Goal: Task Accomplishment & Management: Manage account settings

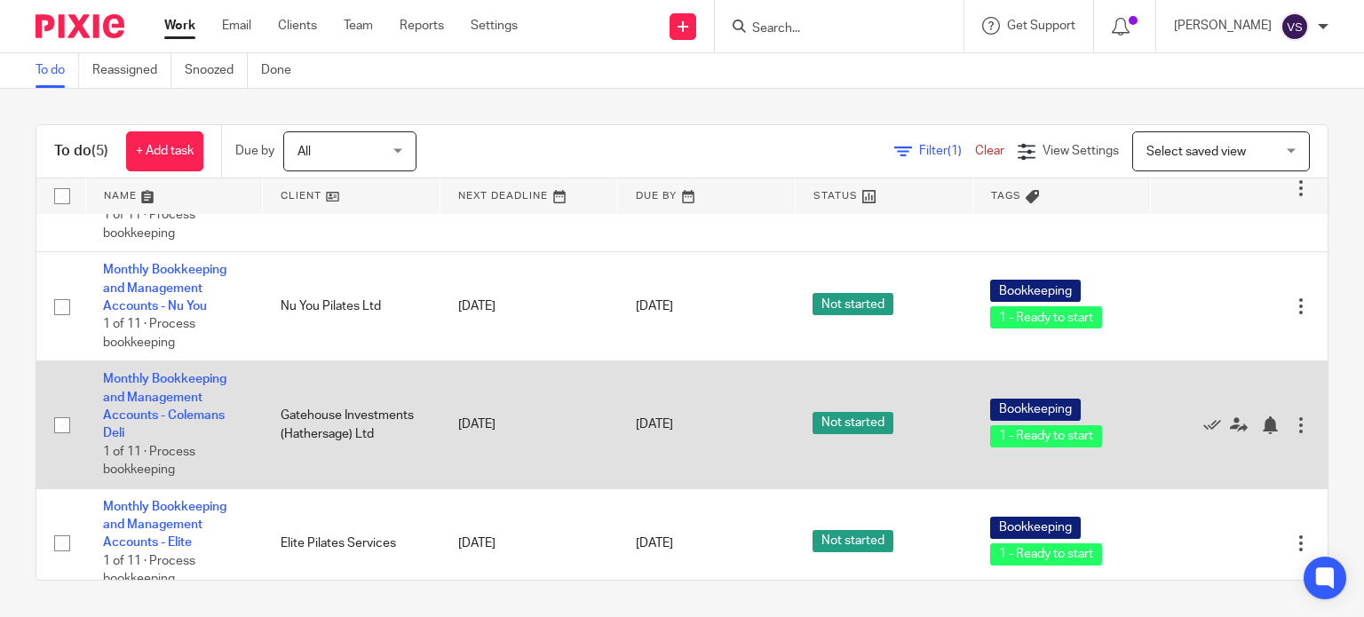
scroll to position [237, 0]
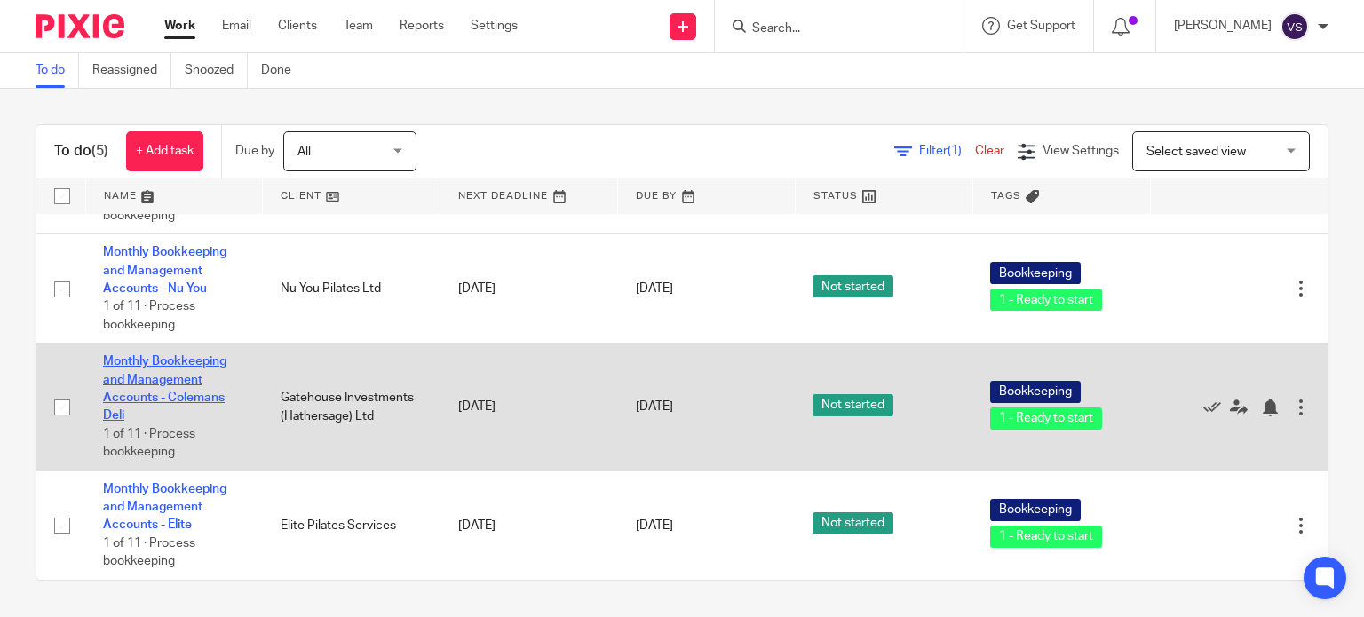
click at [169, 377] on link "Monthly Bookkeeping and Management Accounts - Colemans Deli" at bounding box center [164, 388] width 123 height 67
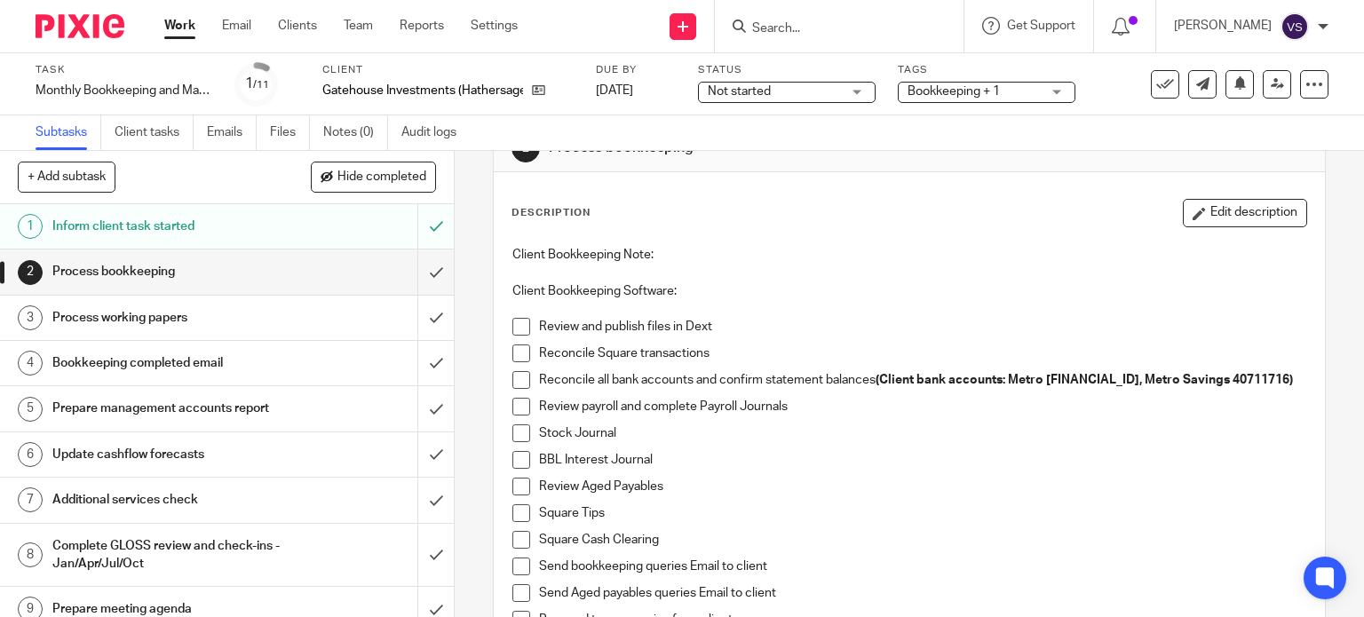
scroll to position [89, 0]
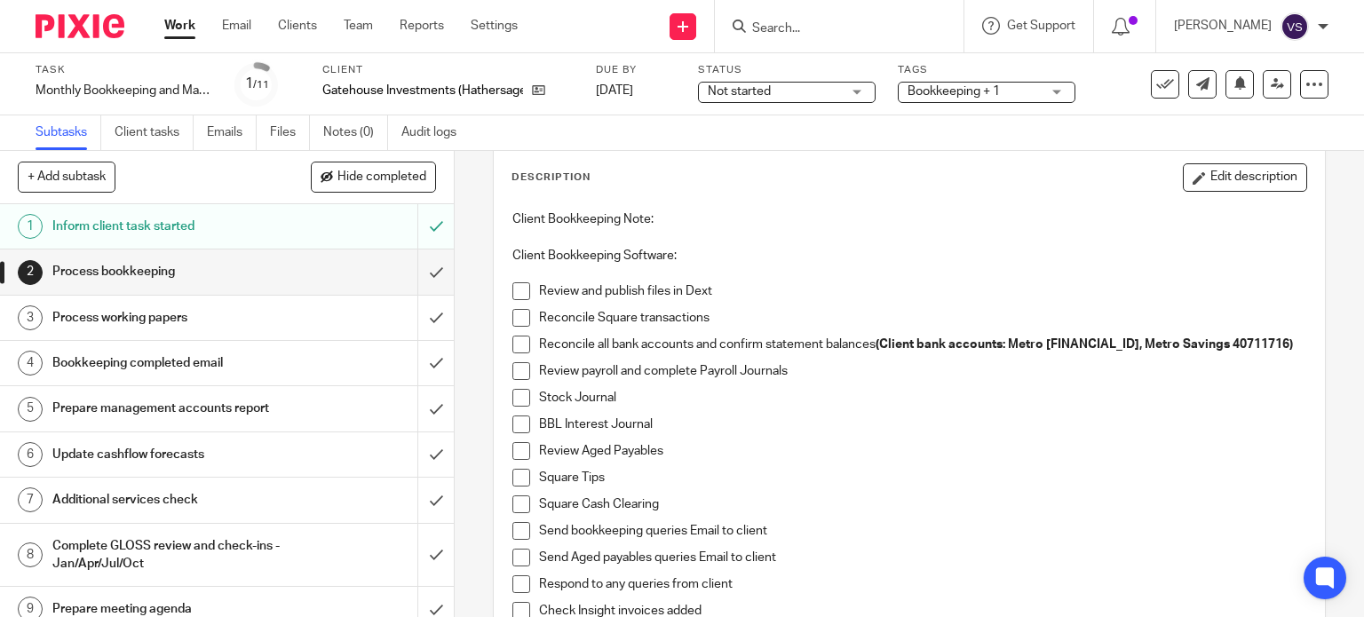
click at [521, 297] on span at bounding box center [521, 291] width 18 height 18
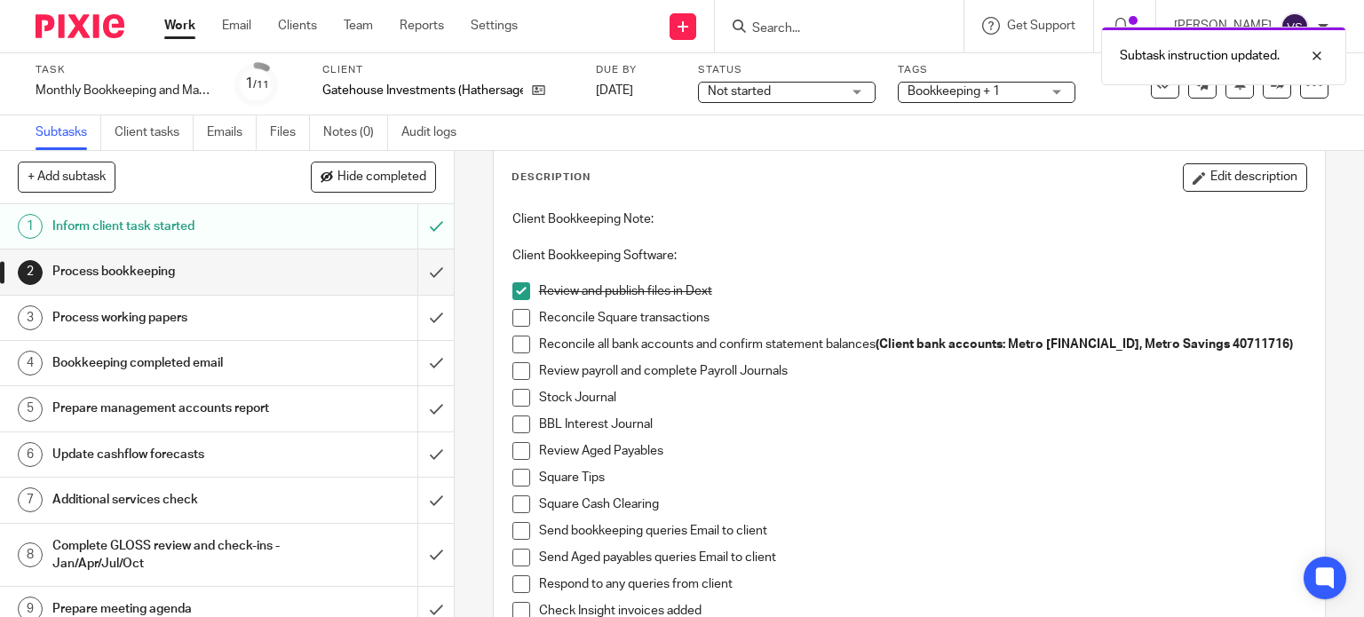
drag, startPoint x: 513, startPoint y: 315, endPoint x: 514, endPoint y: 347, distance: 32.0
click at [513, 318] on span at bounding box center [521, 318] width 18 height 18
drag, startPoint x: 516, startPoint y: 357, endPoint x: 518, endPoint y: 367, distance: 9.9
click at [517, 357] on li "Reconcile all bank accounts and confirm statement balances (Client bank account…" at bounding box center [909, 349] width 795 height 27
click at [519, 337] on span at bounding box center [521, 345] width 18 height 18
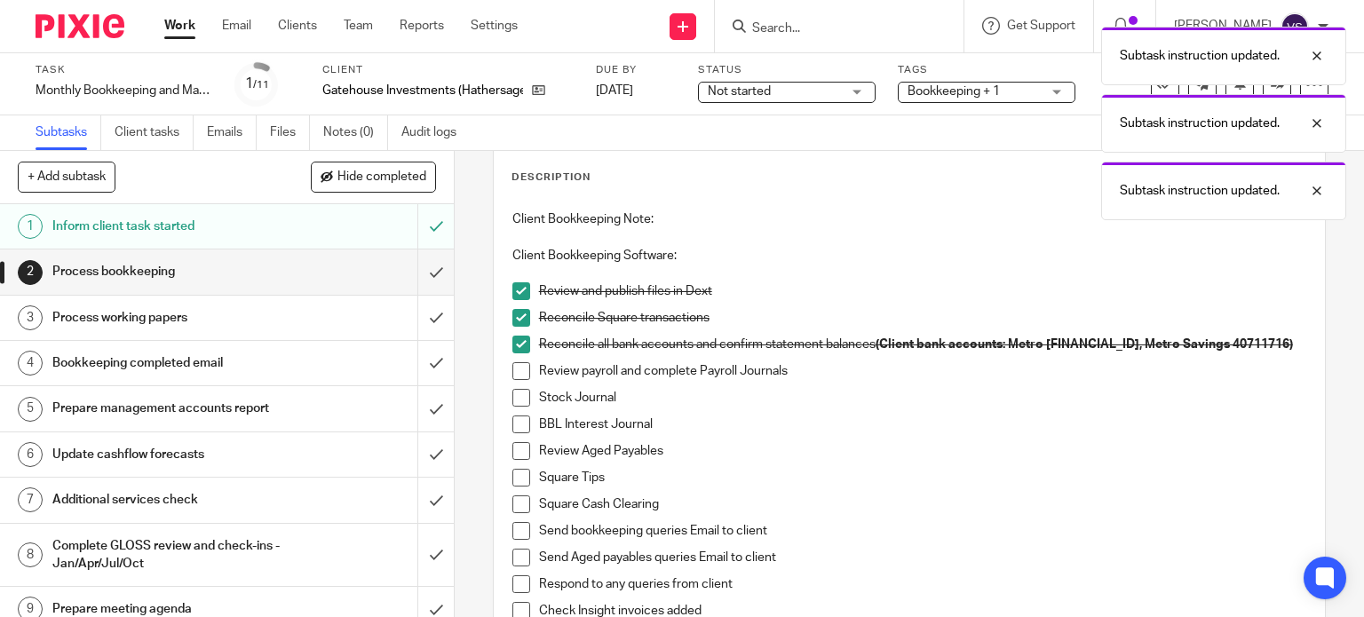
click at [520, 366] on span at bounding box center [521, 371] width 18 height 18
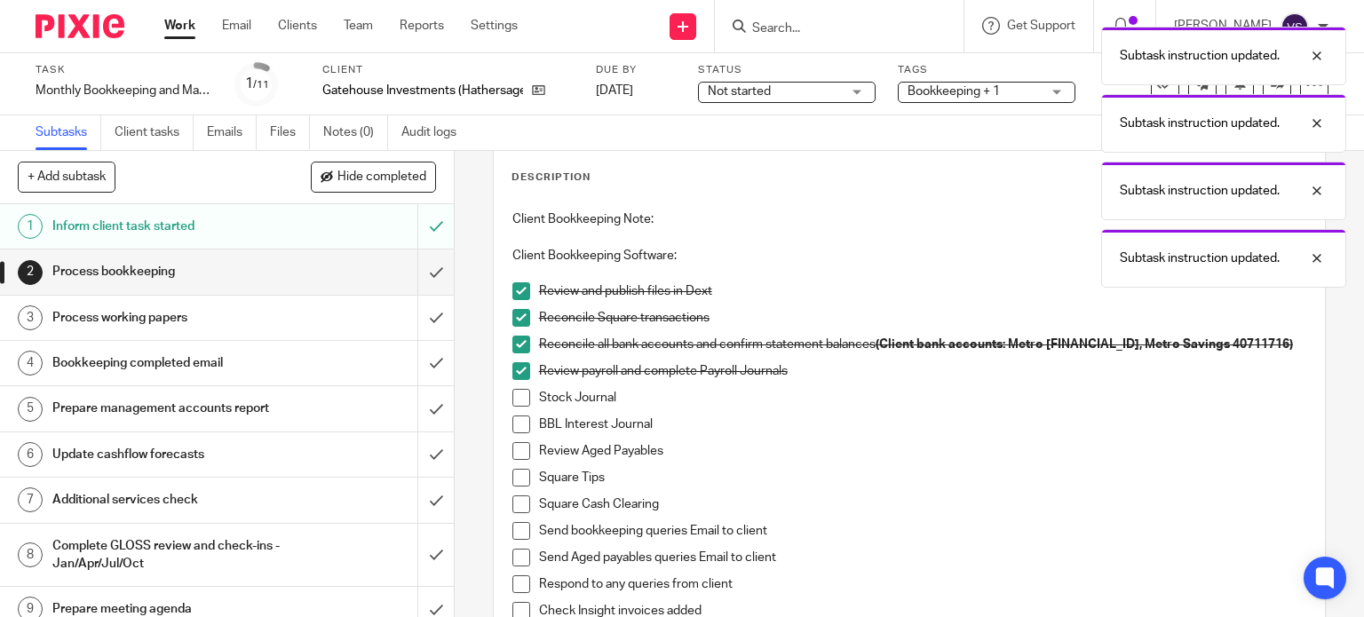
click at [519, 391] on span at bounding box center [521, 398] width 18 height 18
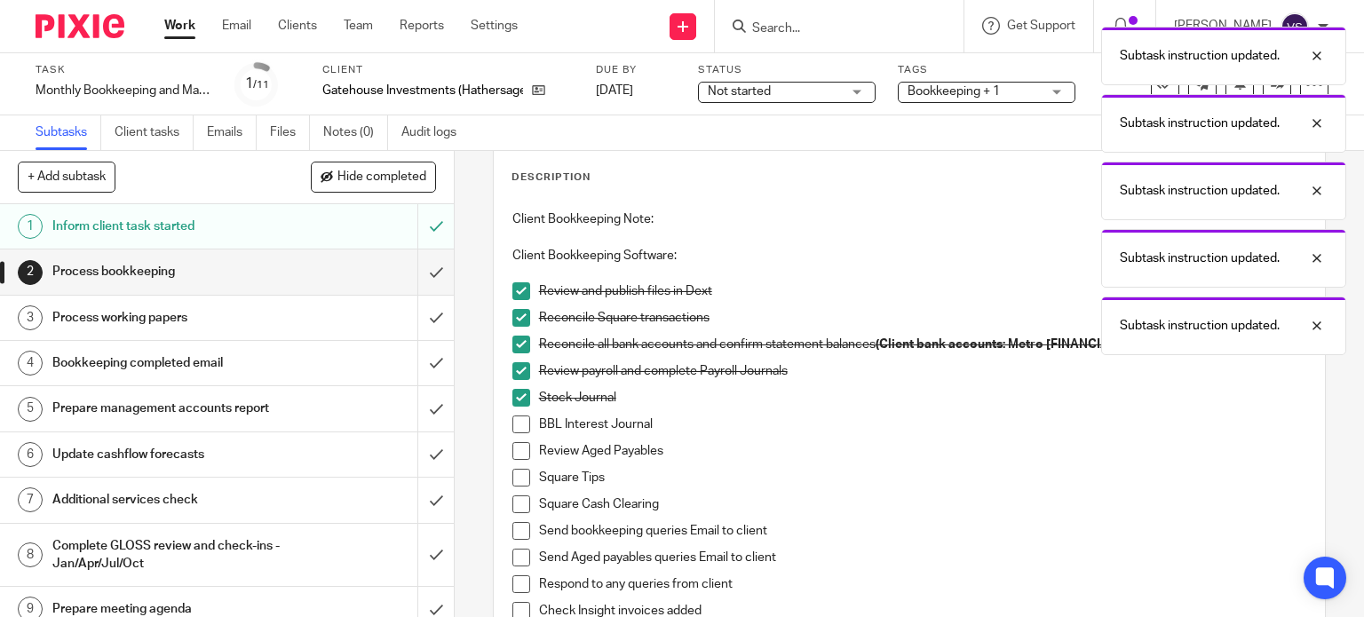
click at [516, 428] on span at bounding box center [521, 425] width 18 height 18
click at [516, 455] on span at bounding box center [521, 451] width 18 height 18
click at [515, 480] on span at bounding box center [521, 478] width 18 height 18
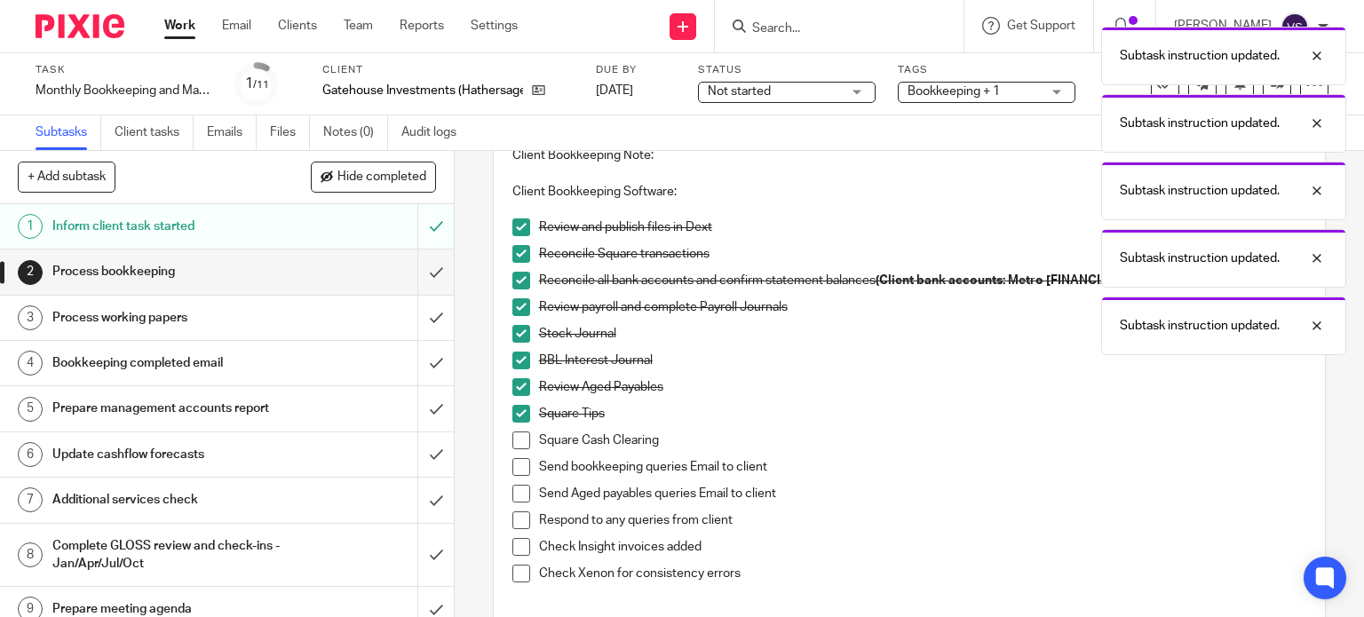
scroll to position [266, 0]
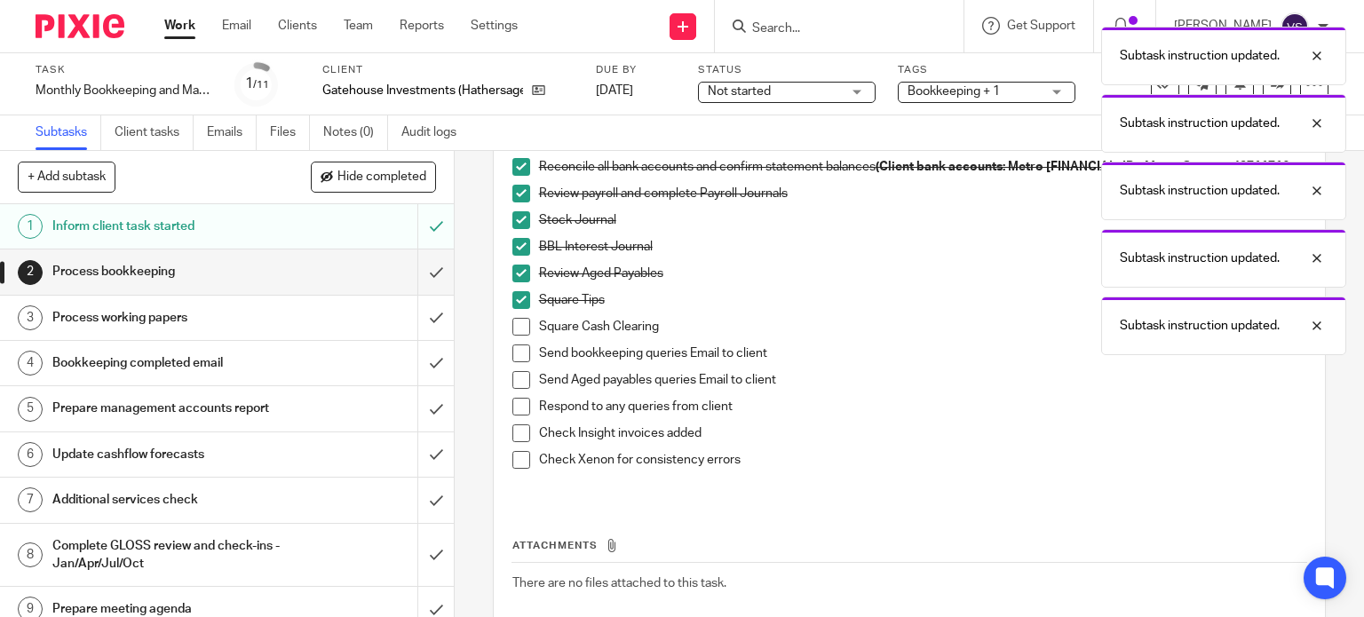
click at [517, 321] on span at bounding box center [521, 327] width 18 height 18
click at [517, 352] on span at bounding box center [521, 354] width 18 height 18
click at [522, 384] on span at bounding box center [521, 380] width 18 height 18
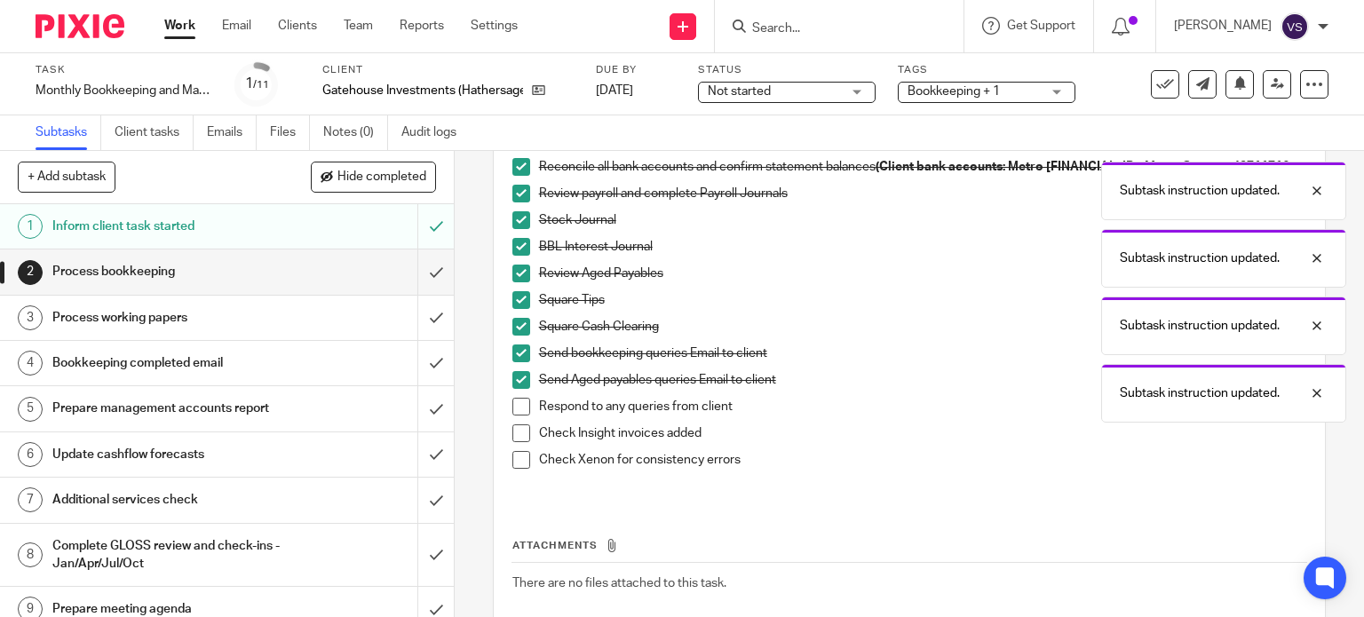
drag, startPoint x: 522, startPoint y: 404, endPoint x: 519, endPoint y: 415, distance: 11.0
click at [522, 407] on span at bounding box center [521, 407] width 18 height 18
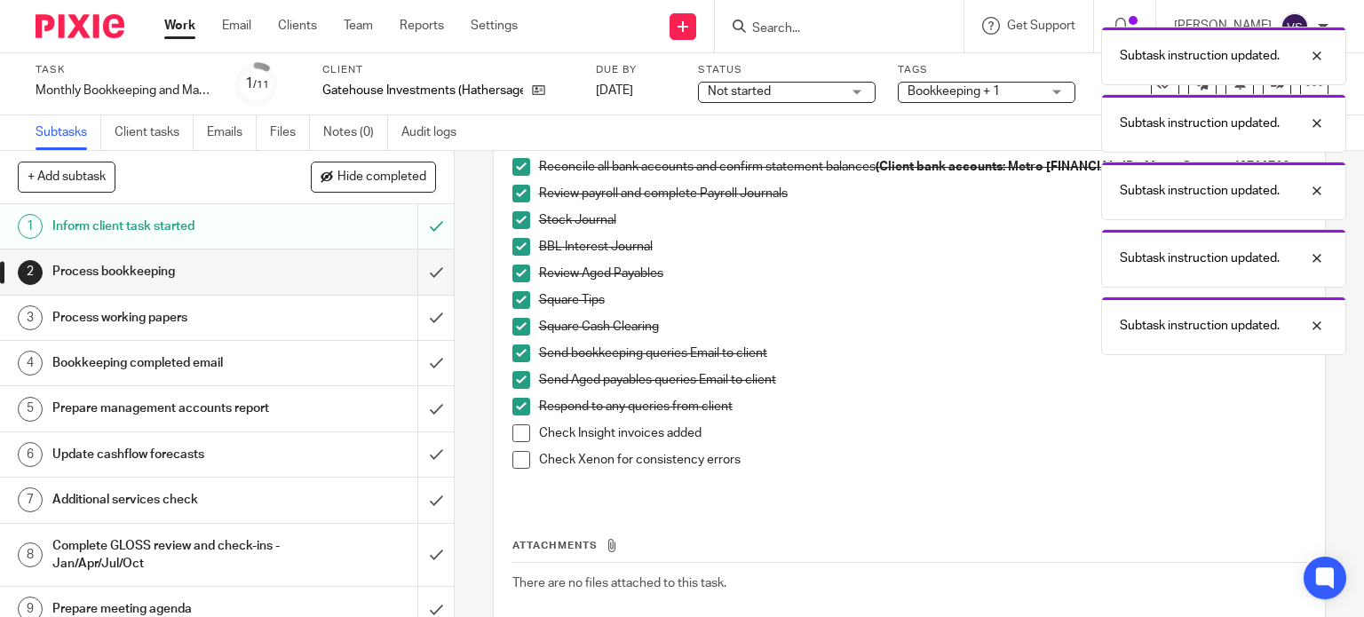
click at [519, 437] on span at bounding box center [521, 433] width 18 height 18
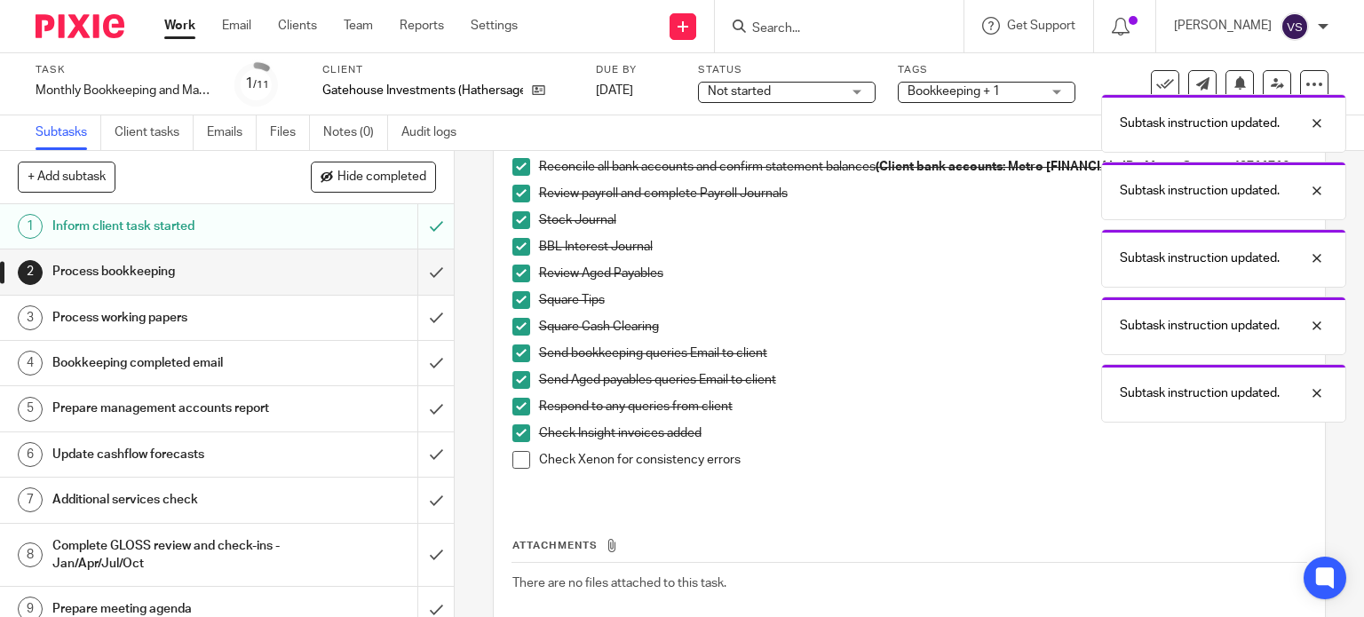
click at [516, 462] on span at bounding box center [521, 460] width 18 height 18
click at [423, 276] on input "submit" at bounding box center [227, 271] width 454 height 44
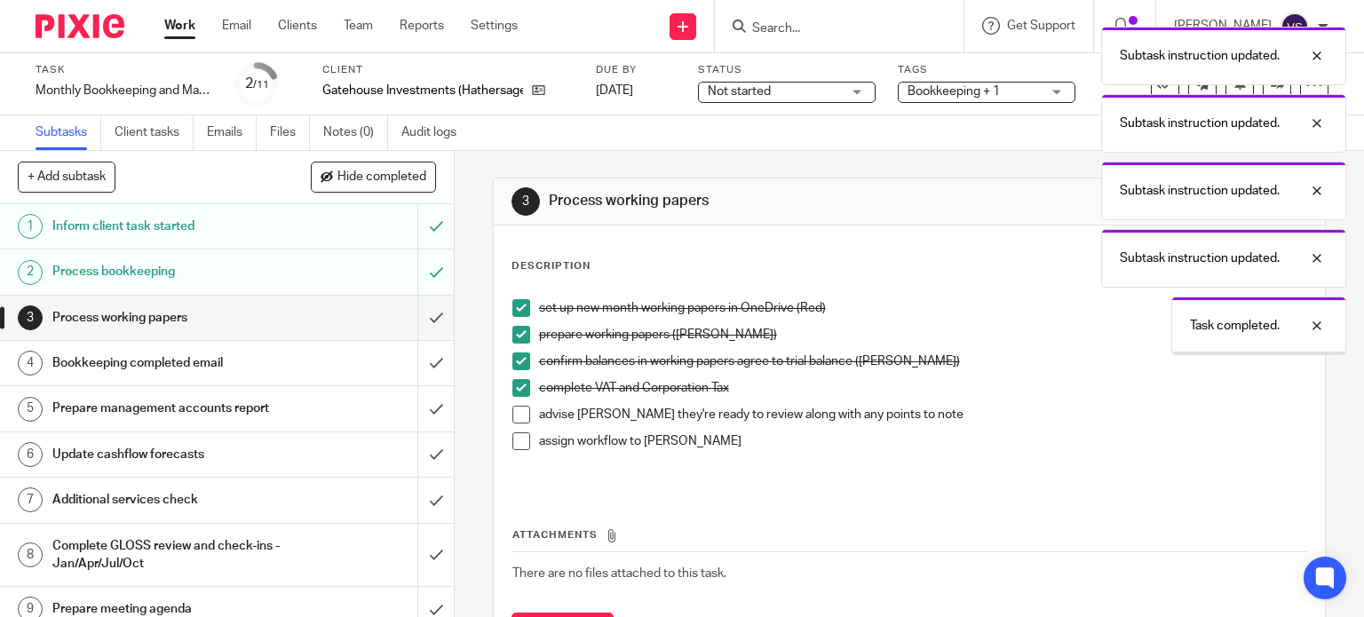
click at [516, 437] on span at bounding box center [521, 441] width 18 height 18
click at [520, 411] on span at bounding box center [521, 415] width 18 height 18
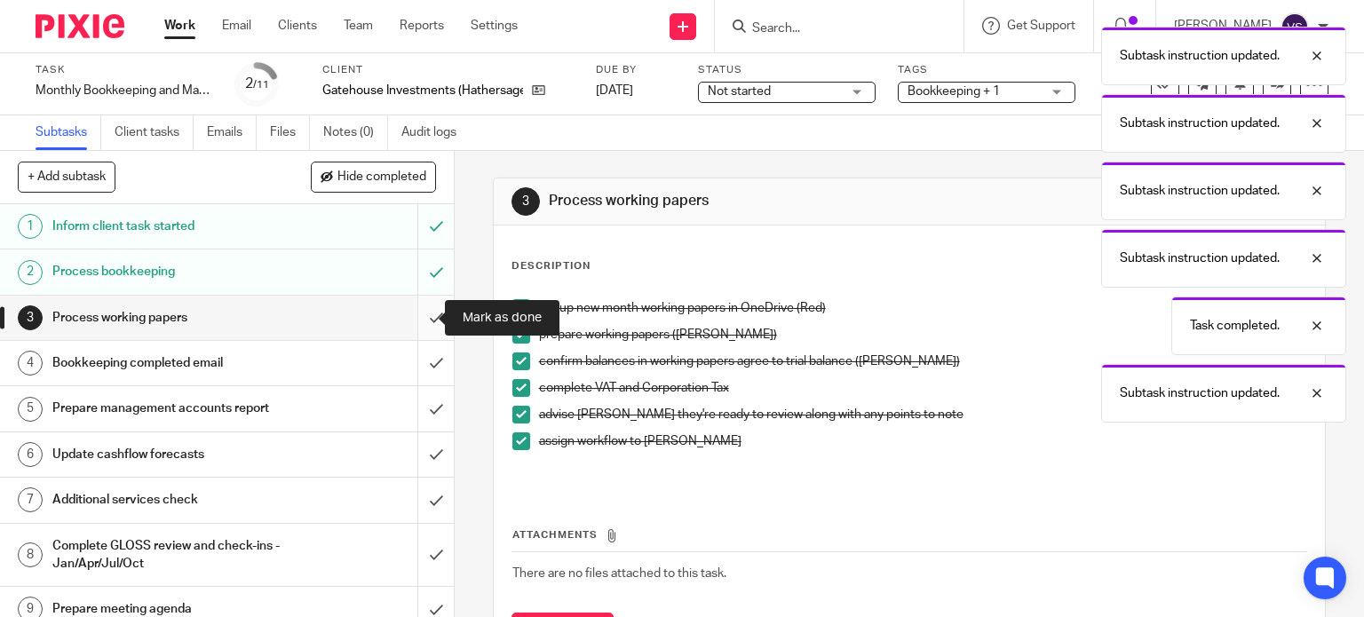
click at [423, 319] on input "submit" at bounding box center [227, 318] width 454 height 44
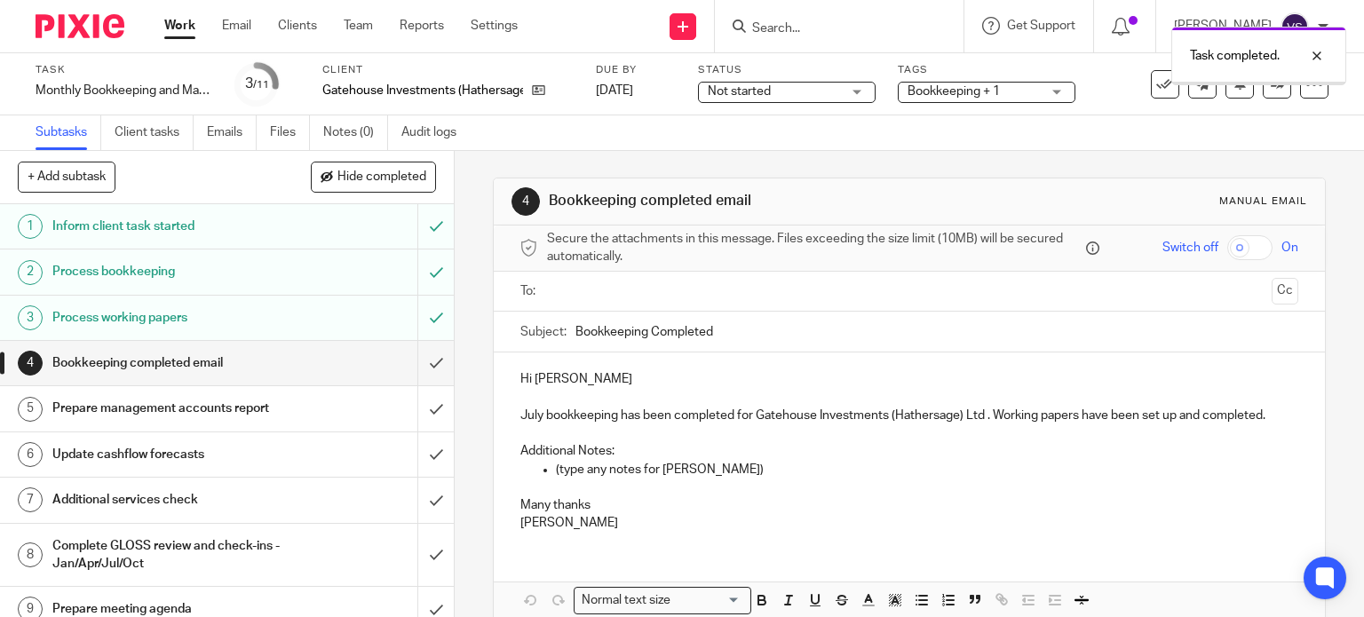
click at [559, 287] on input "text" at bounding box center [908, 291] width 711 height 20
type input "hel"
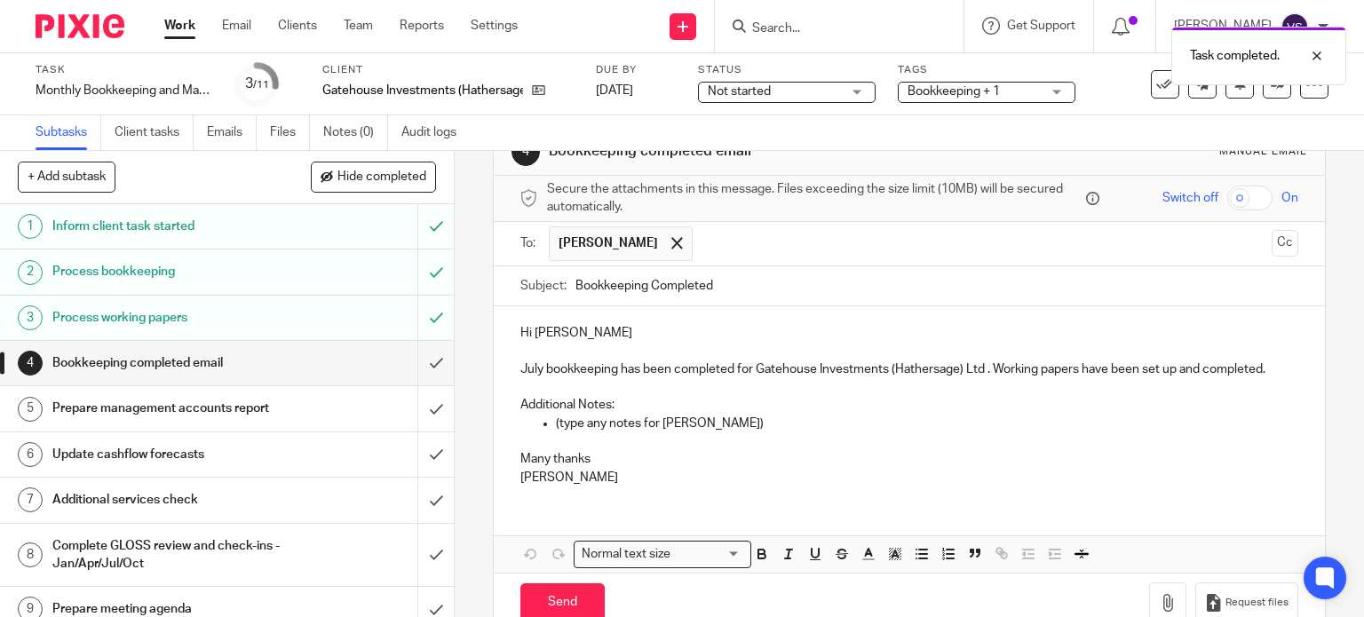
scroll to position [89, 0]
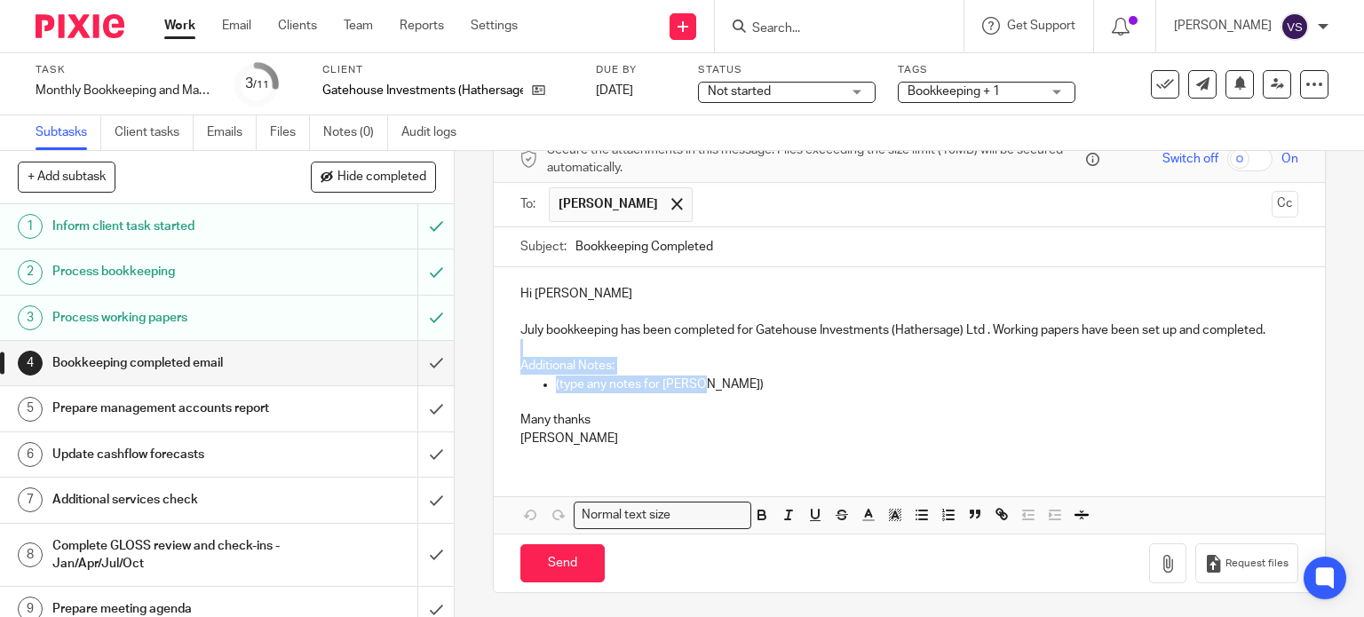
drag, startPoint x: 709, startPoint y: 379, endPoint x: 516, endPoint y: 349, distance: 195.9
click at [516, 349] on div "Hi Helen July bookkeeping has been completed for Gatehouse Investments (Hathers…" at bounding box center [910, 363] width 832 height 193
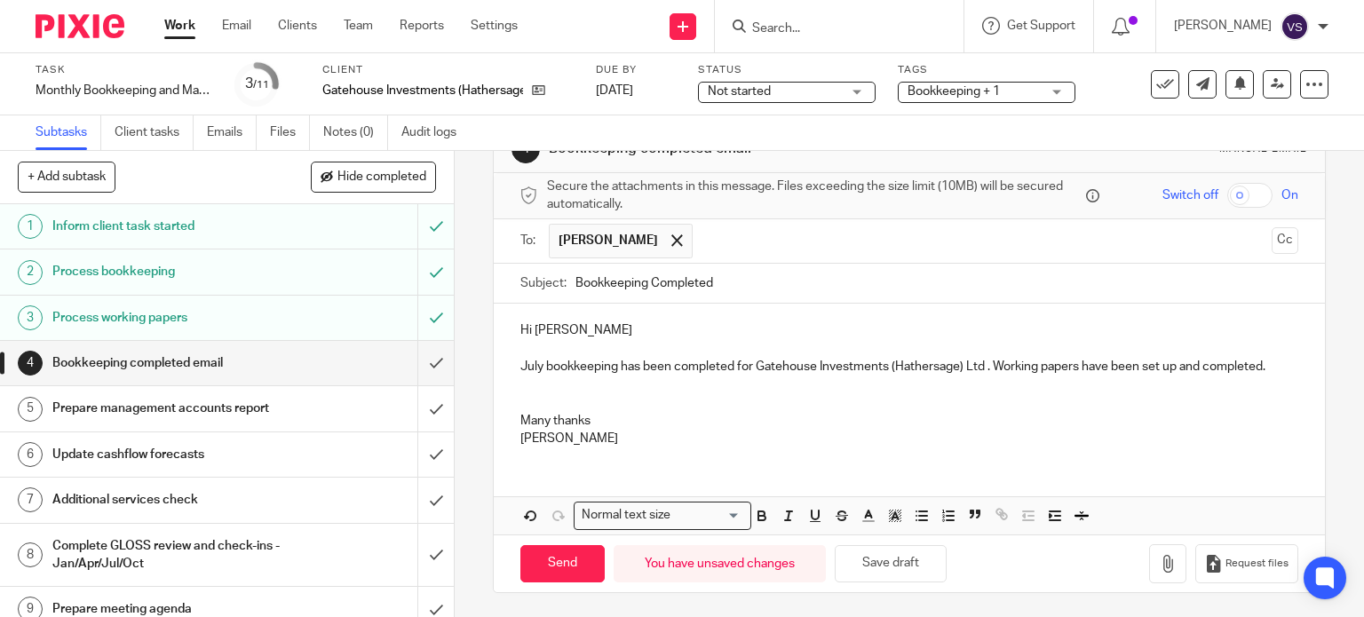
scroll to position [35, 0]
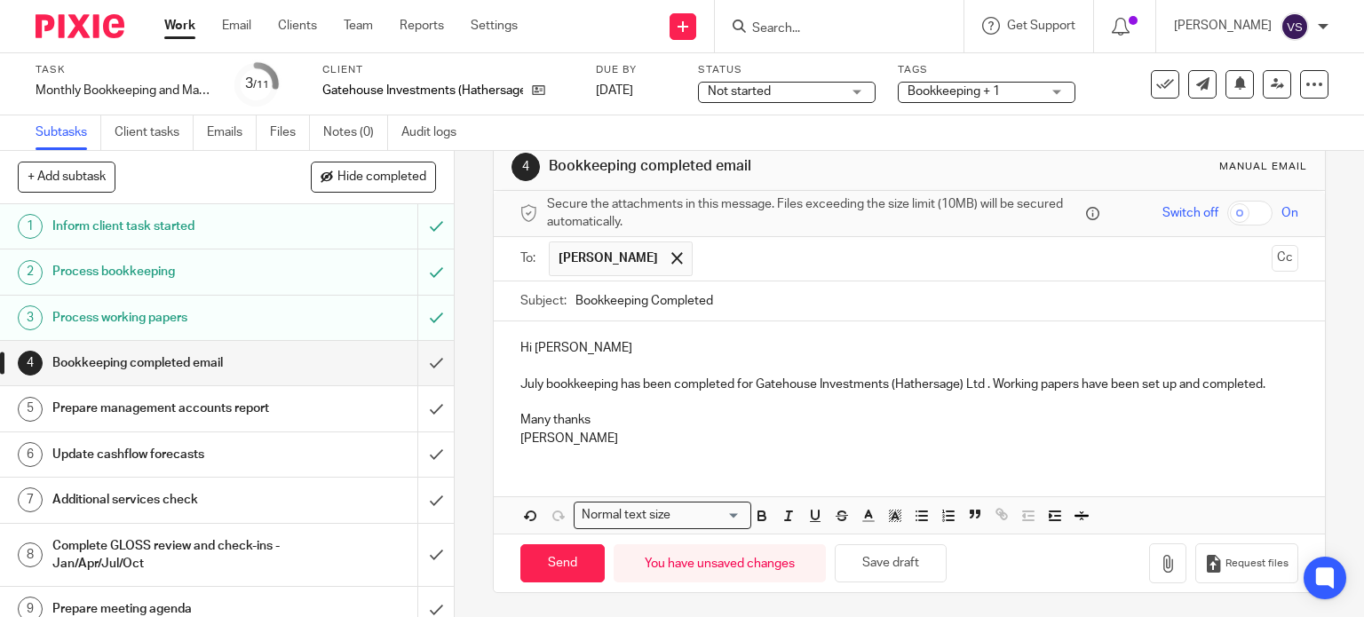
click at [753, 416] on p "Many thanks" at bounding box center [909, 420] width 779 height 18
click at [556, 571] on input "Send" at bounding box center [562, 563] width 84 height 38
type input "Sent"
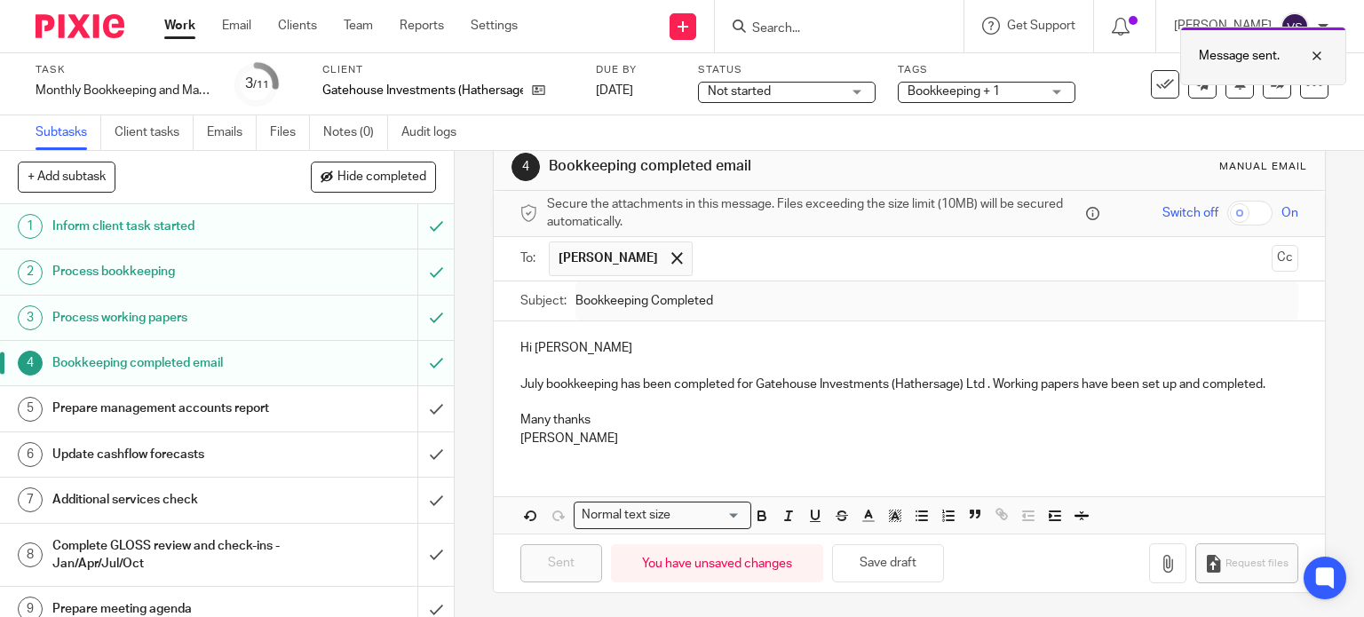
click at [1313, 51] on div at bounding box center [1303, 55] width 48 height 21
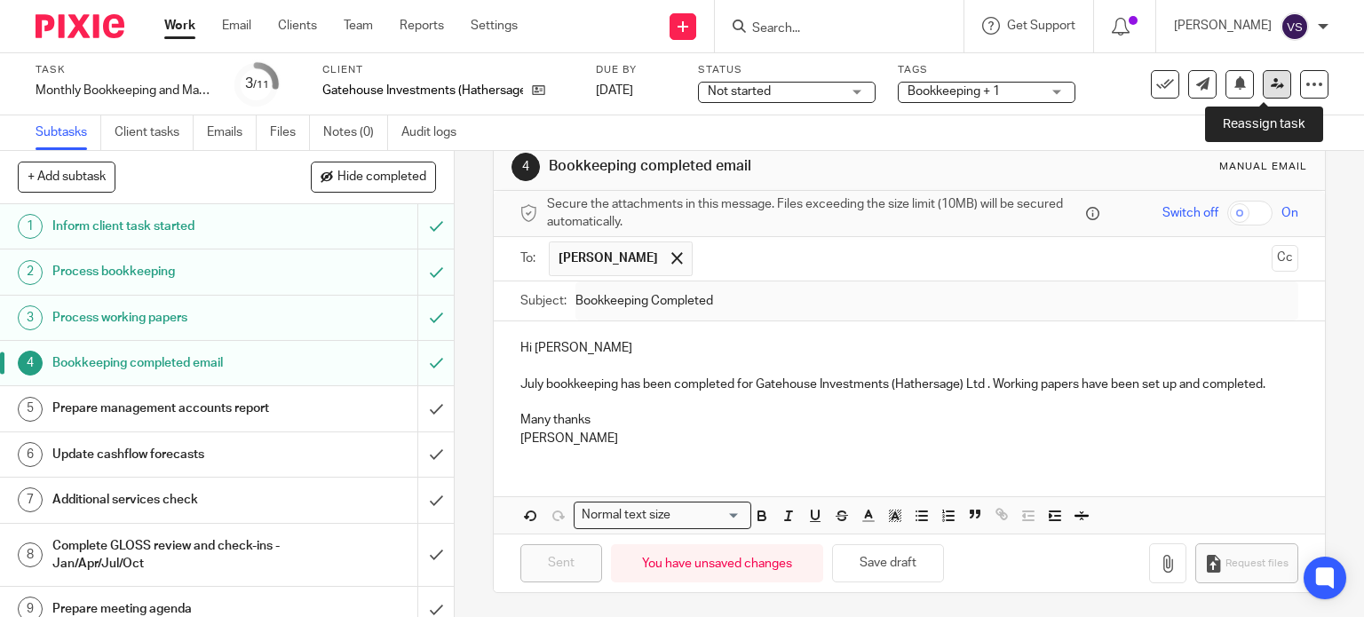
click at [1271, 90] on icon at bounding box center [1277, 83] width 13 height 13
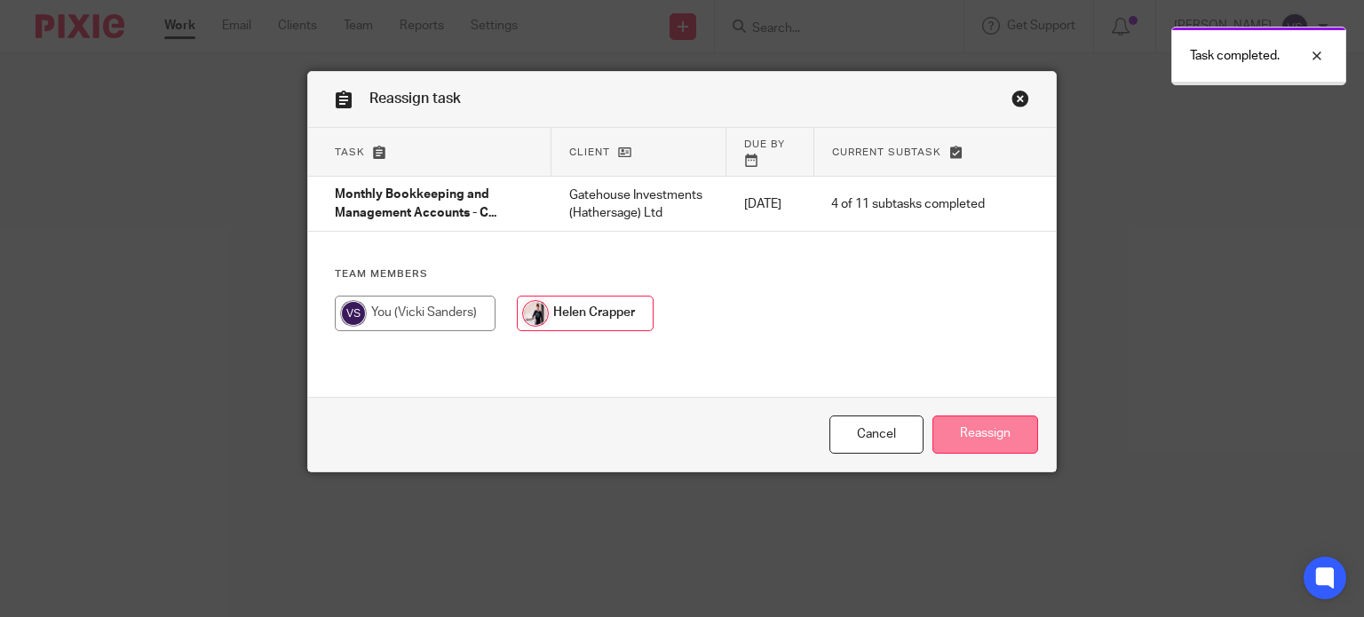
click at [1010, 428] on input "Reassign" at bounding box center [985, 435] width 106 height 38
